Goal: Communication & Community: Answer question/provide support

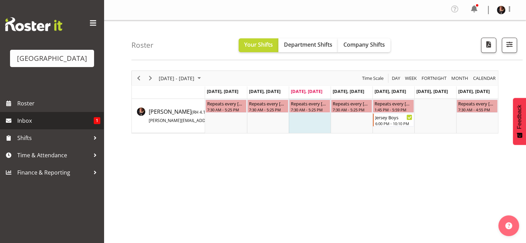
click at [54, 126] on span "Inbox" at bounding box center [55, 120] width 76 height 10
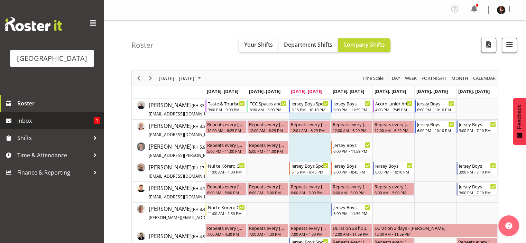
click at [54, 126] on span "Inbox" at bounding box center [55, 120] width 76 height 10
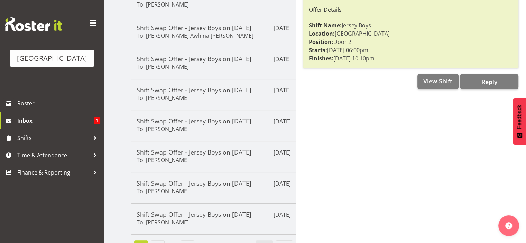
scroll to position [189, 0]
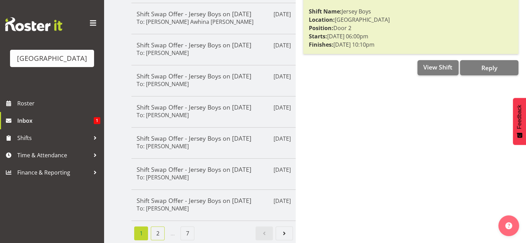
click at [158, 229] on link "2" at bounding box center [158, 233] width 14 height 14
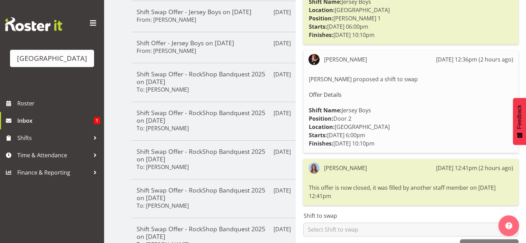
scroll to position [235, 0]
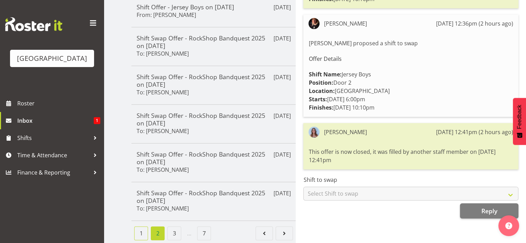
click at [138, 232] on link "1" at bounding box center [141, 233] width 14 height 14
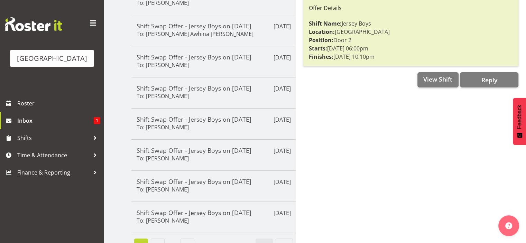
scroll to position [175, 0]
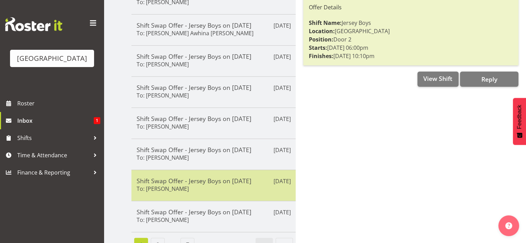
click at [199, 181] on h5 "Shift Swap Offer - Jersey Boys on 12/09/25" at bounding box center [214, 181] width 154 height 8
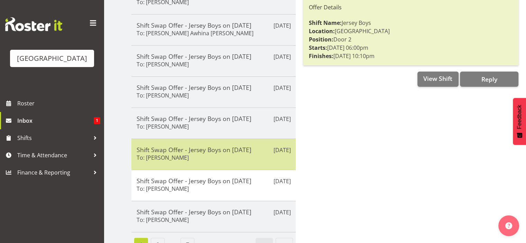
click at [202, 152] on div "Shift Swap Offer - Jersey Boys on 12/09/25 To: Dominique Vogler" at bounding box center [214, 154] width 154 height 17
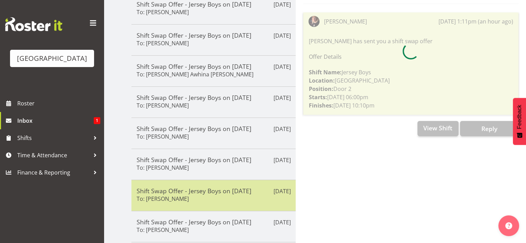
scroll to position [97, 0]
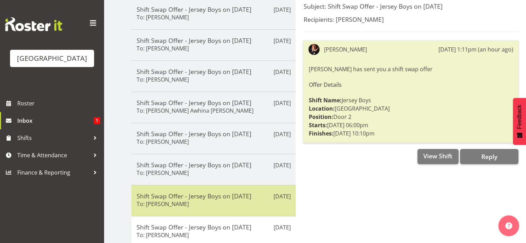
click at [201, 201] on div "Shift Swap Offer - Jersey Boys on 12/09/25 To: Kelly Shepherd" at bounding box center [214, 200] width 154 height 17
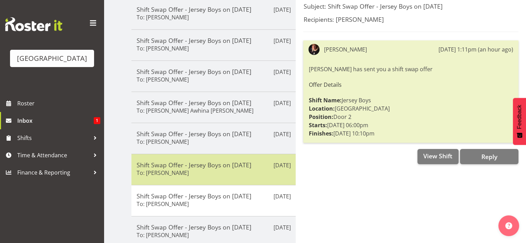
click at [206, 177] on div "Sep 10th Shift Swap Offer - Jersey Boys on 12/09/25 To: Elea Hargreaves" at bounding box center [213, 169] width 164 height 31
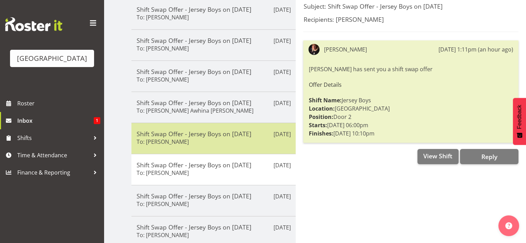
click at [221, 140] on div "Shift Swap Offer - Jersey Boys on 12/09/25 To: Emma Johns" at bounding box center [214, 138] width 154 height 17
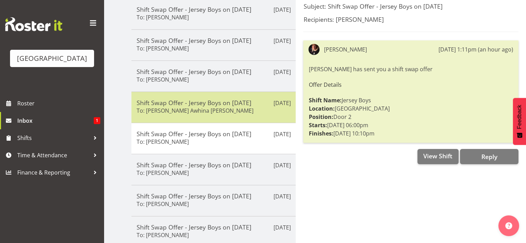
click at [222, 112] on div "Shift Swap Offer - Jersey Boys on 12/09/25 To: Bobby-Lea Awhina Cassidy" at bounding box center [214, 107] width 154 height 17
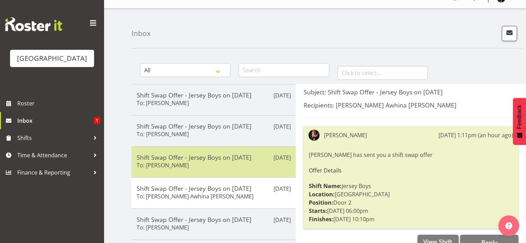
scroll to position [0, 0]
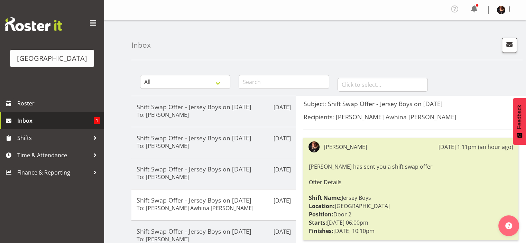
click at [30, 126] on span "Inbox" at bounding box center [55, 120] width 76 height 10
